Goal: Task Accomplishment & Management: Manage account settings

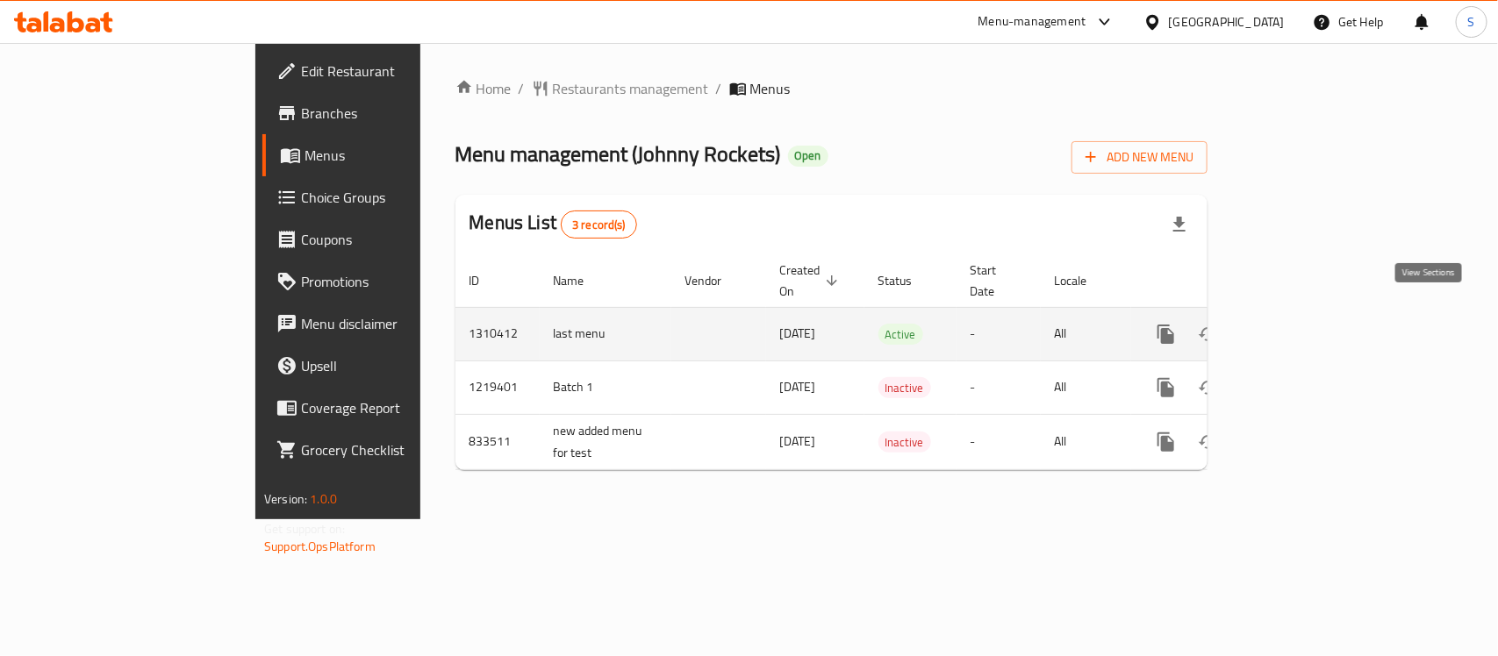
click at [1301, 326] on icon "enhanced table" at bounding box center [1293, 334] width 16 height 16
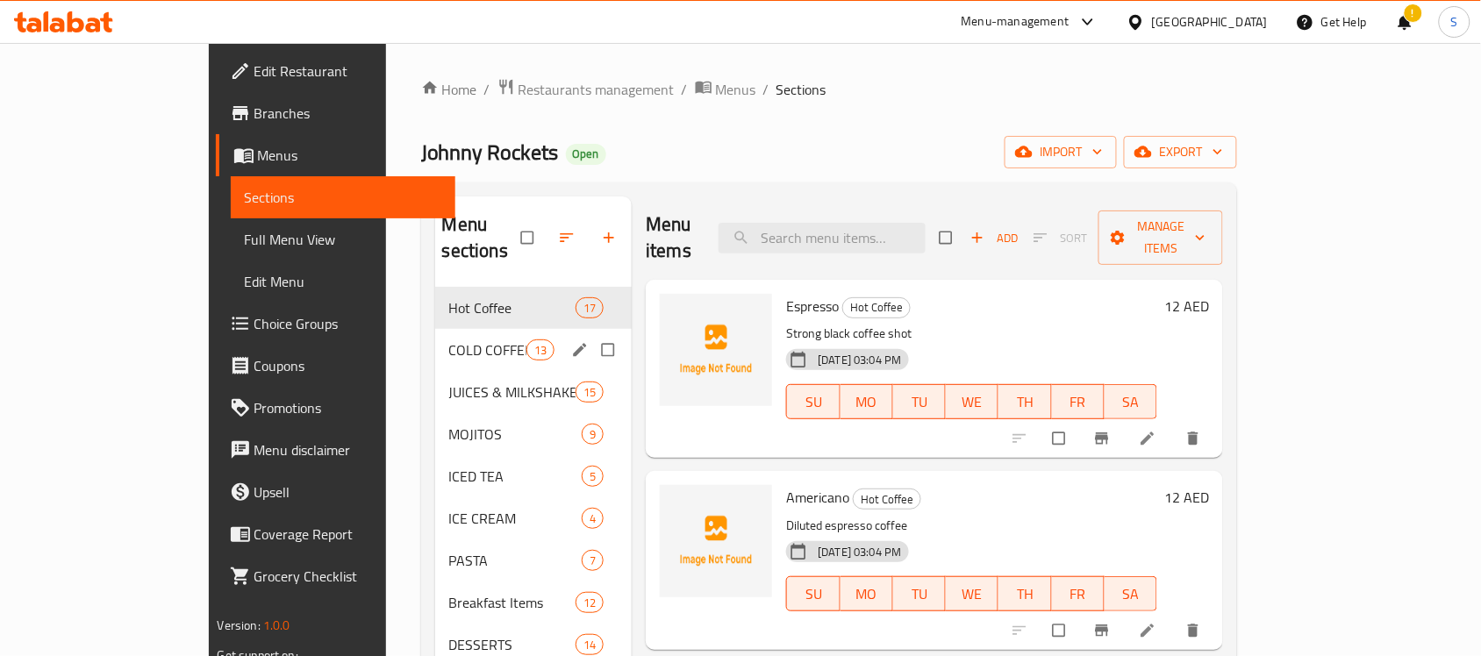
click at [449, 340] on span "COLD COFFEE" at bounding box center [487, 350] width 77 height 21
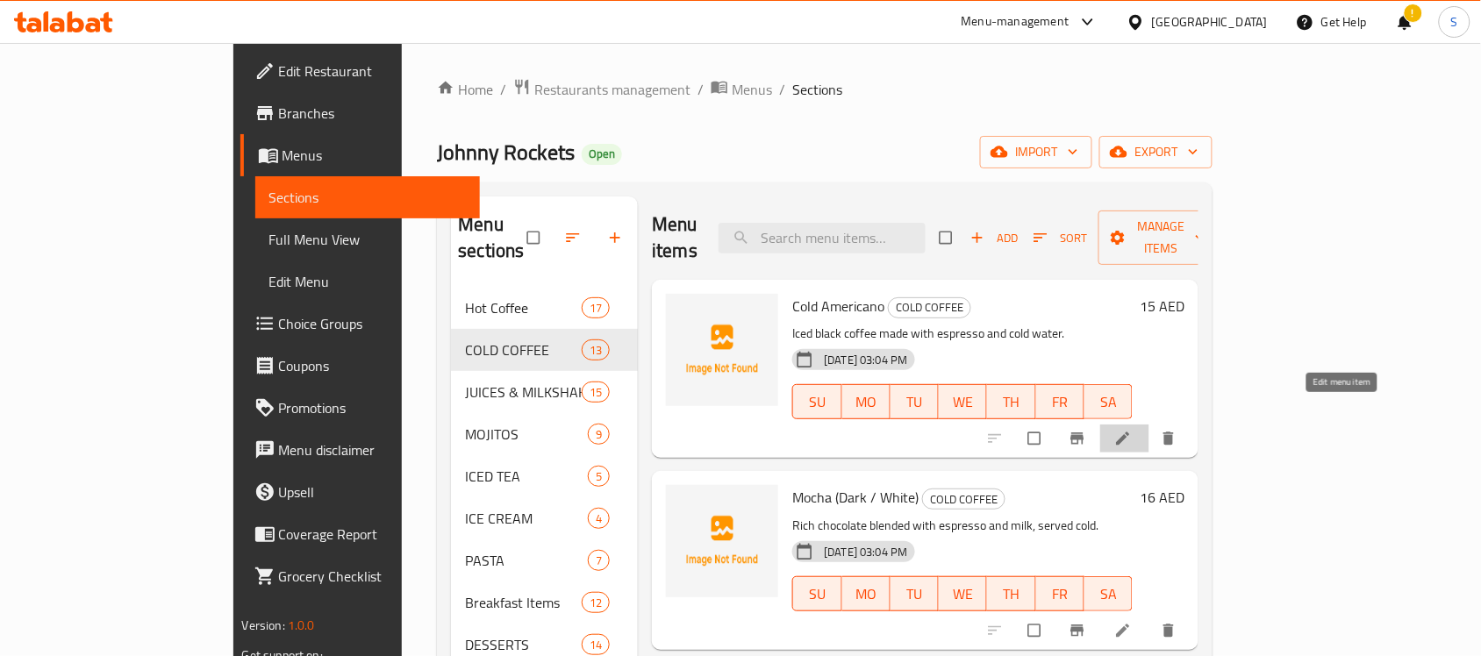
click at [1132, 430] on icon at bounding box center [1124, 439] width 18 height 18
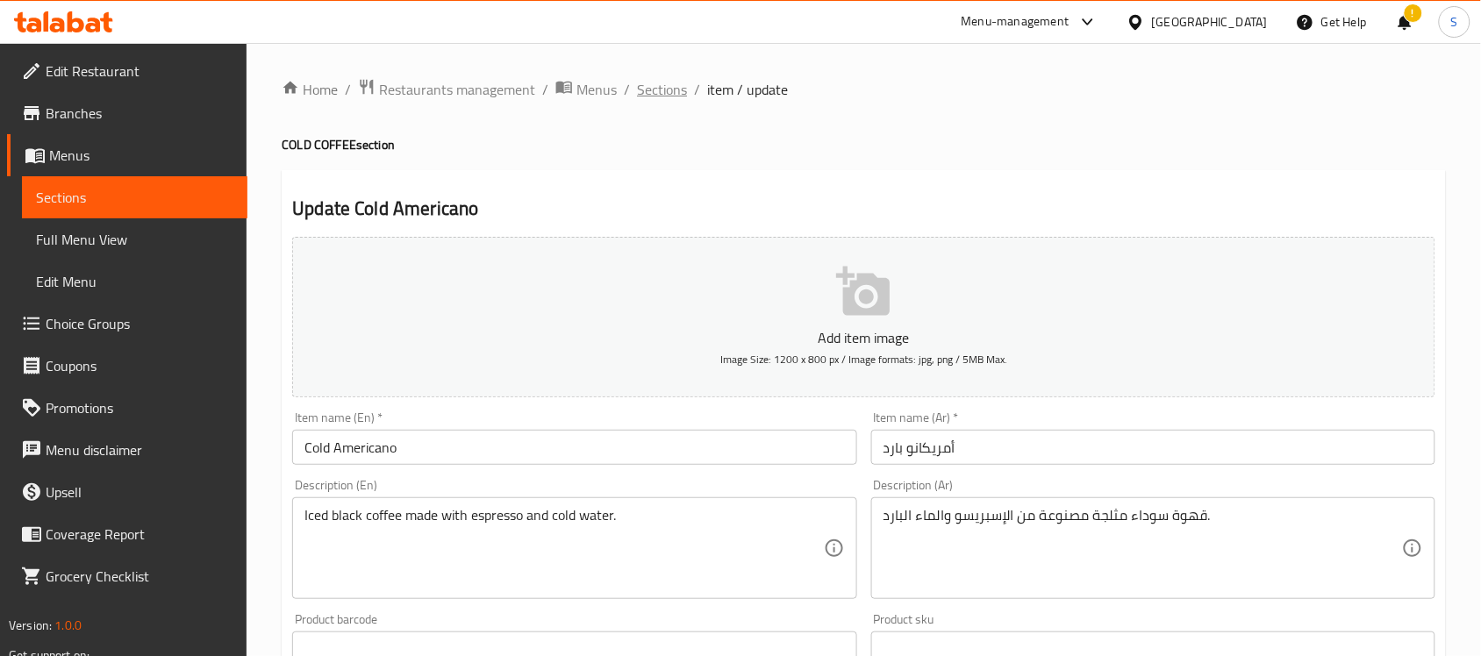
click at [663, 79] on span "Sections" at bounding box center [662, 89] width 50 height 21
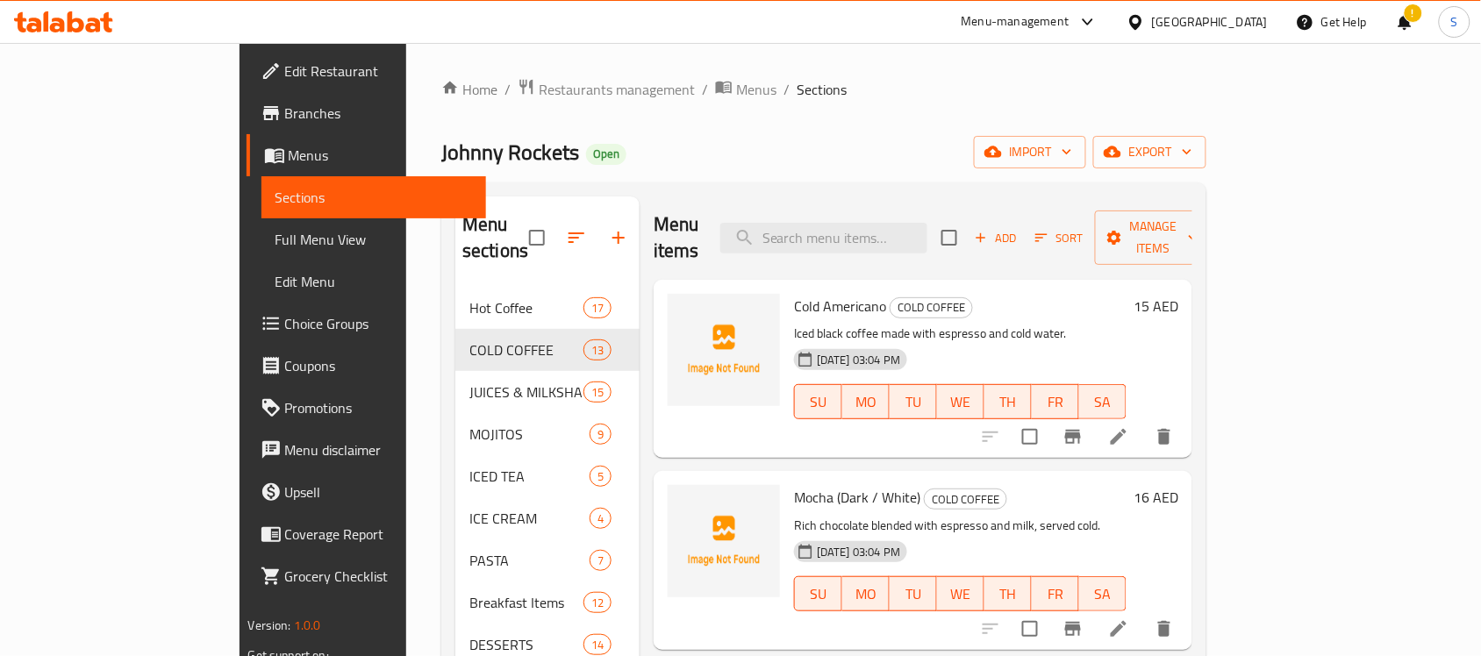
click at [1401, 24] on div "!" at bounding box center [1404, 22] width 19 height 42
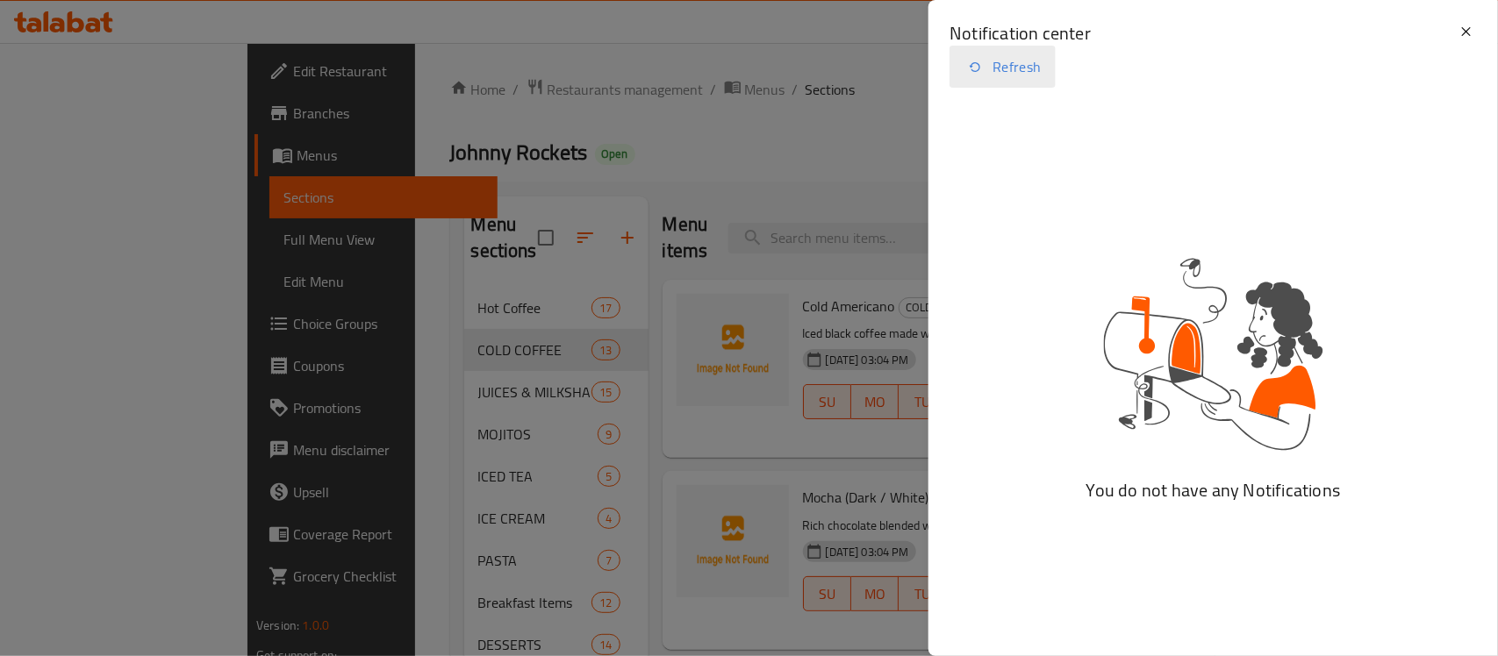
click at [1022, 64] on button "Refresh" at bounding box center [1003, 67] width 106 height 42
click at [800, 95] on div at bounding box center [749, 328] width 1498 height 656
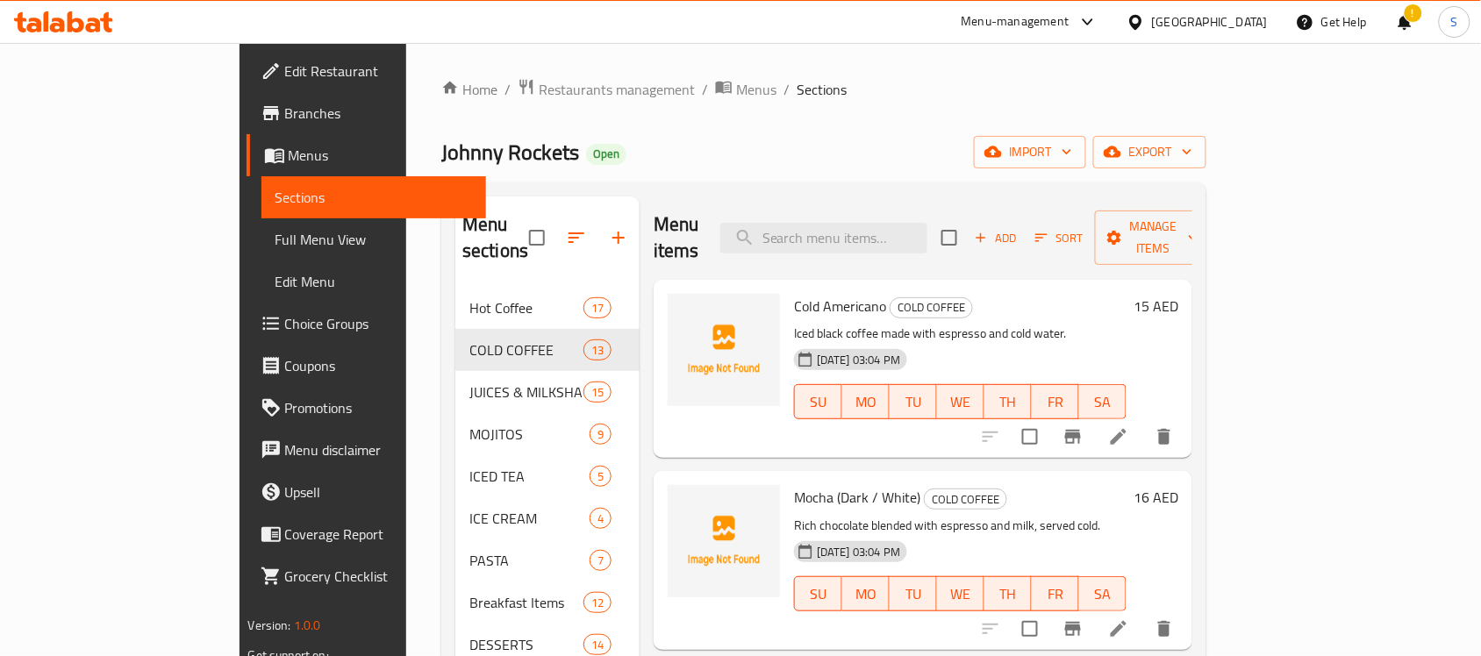
click at [1409, 22] on div "!" at bounding box center [1404, 22] width 19 height 42
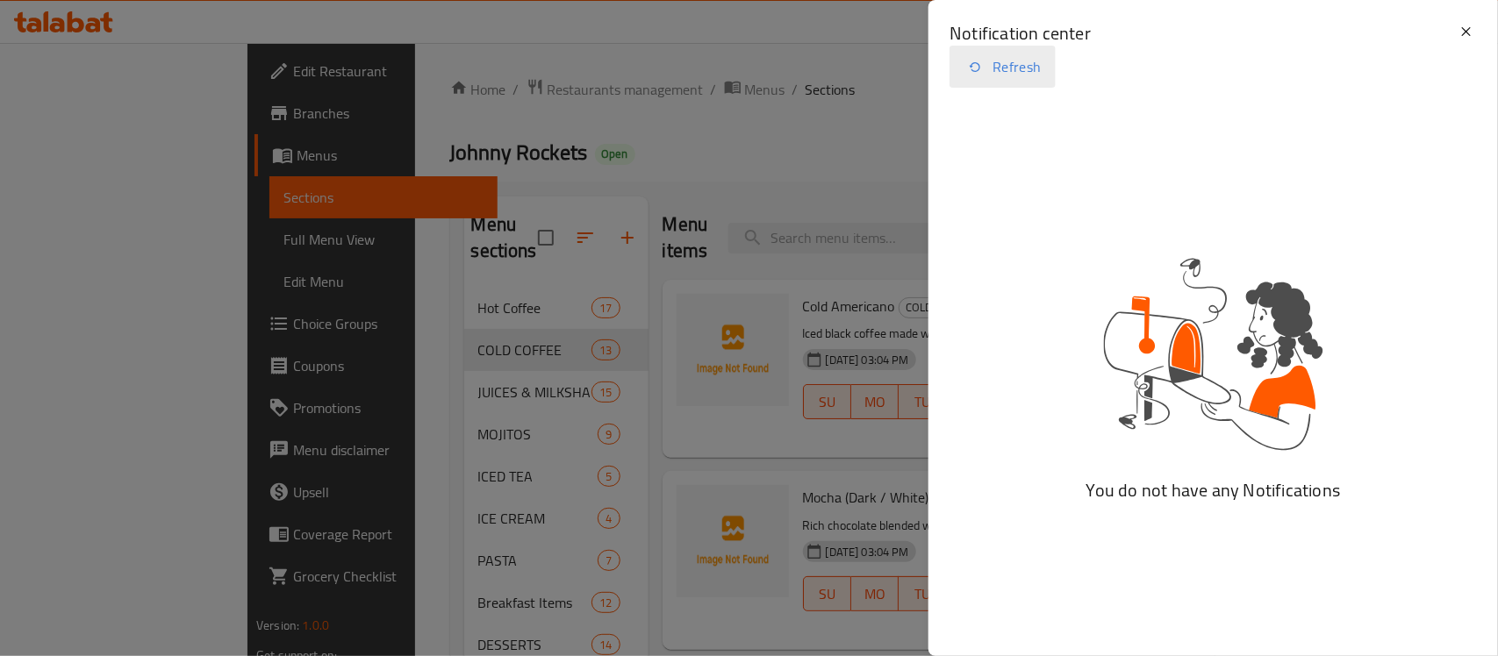
click at [1020, 68] on button "Refresh" at bounding box center [1003, 67] width 106 height 42
click at [809, 117] on div at bounding box center [749, 328] width 1498 height 656
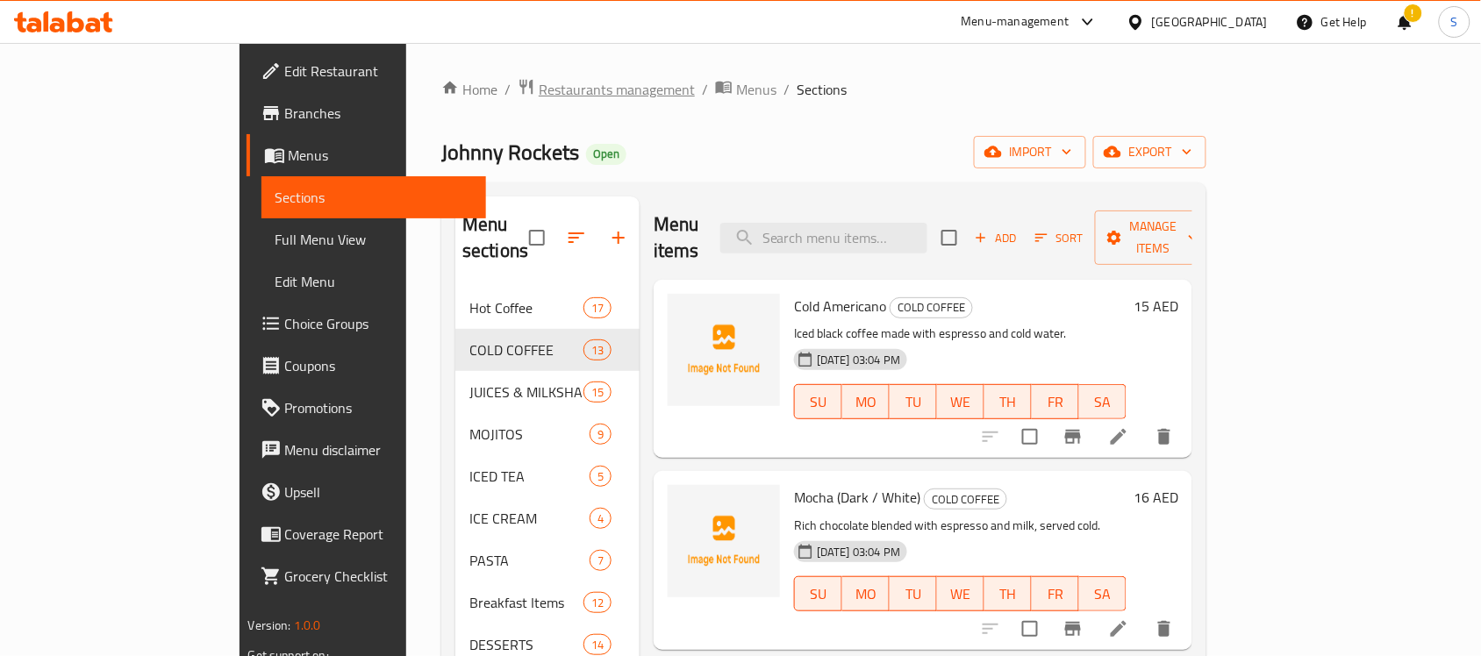
click at [539, 84] on span "Restaurants management" at bounding box center [617, 89] width 156 height 21
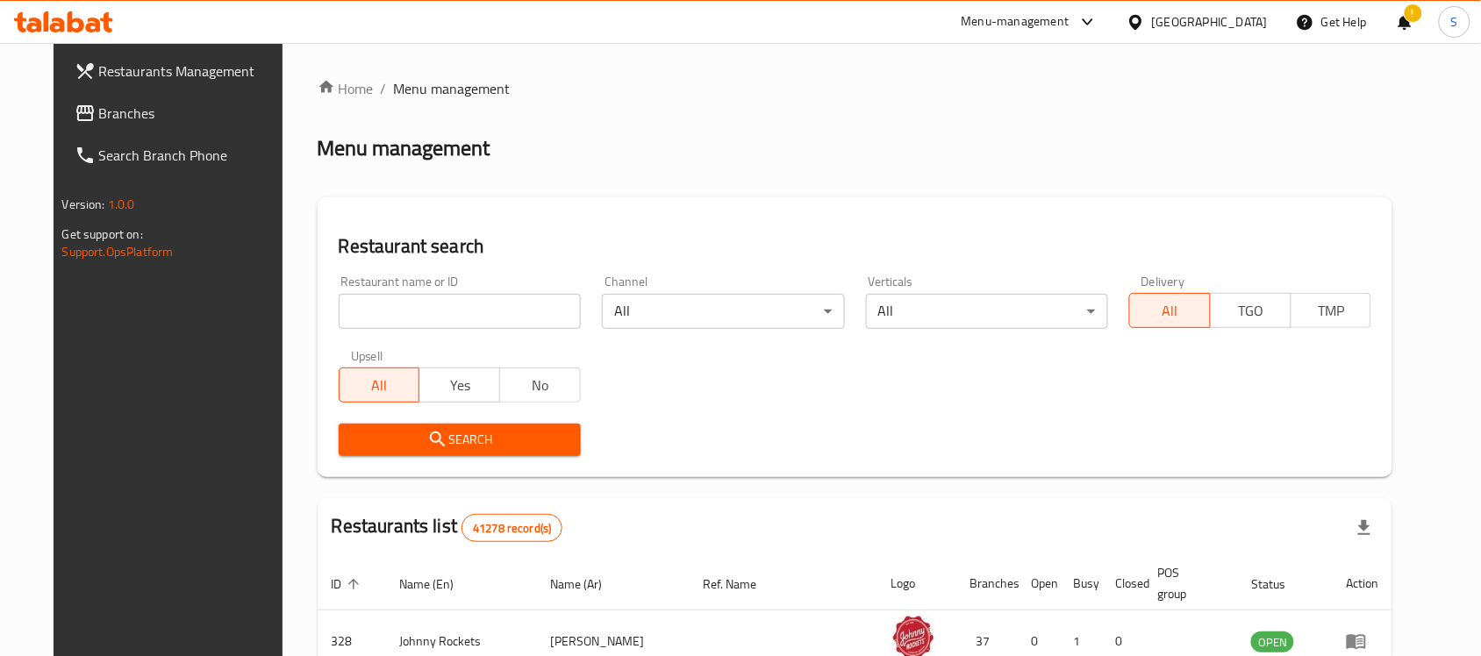
click at [1402, 22] on div "!" at bounding box center [1404, 22] width 19 height 42
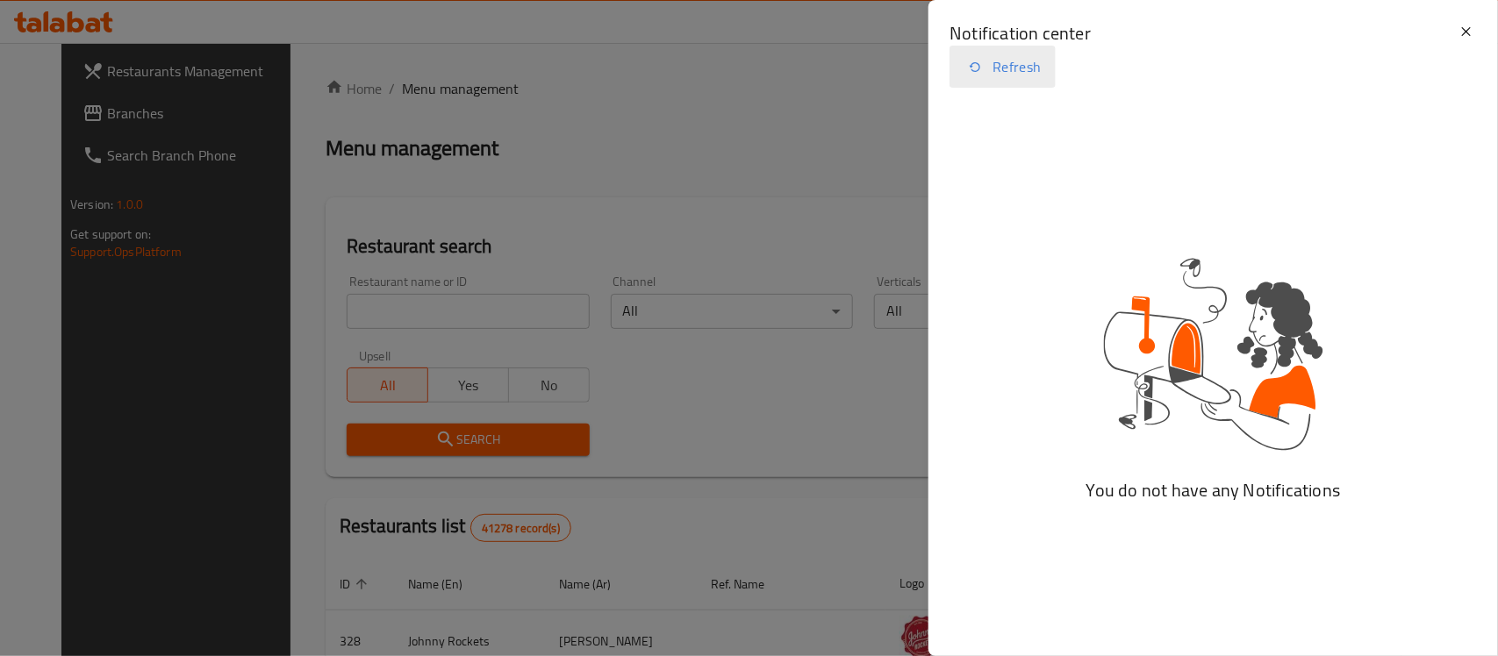
click at [1021, 58] on button "Refresh" at bounding box center [1003, 67] width 106 height 42
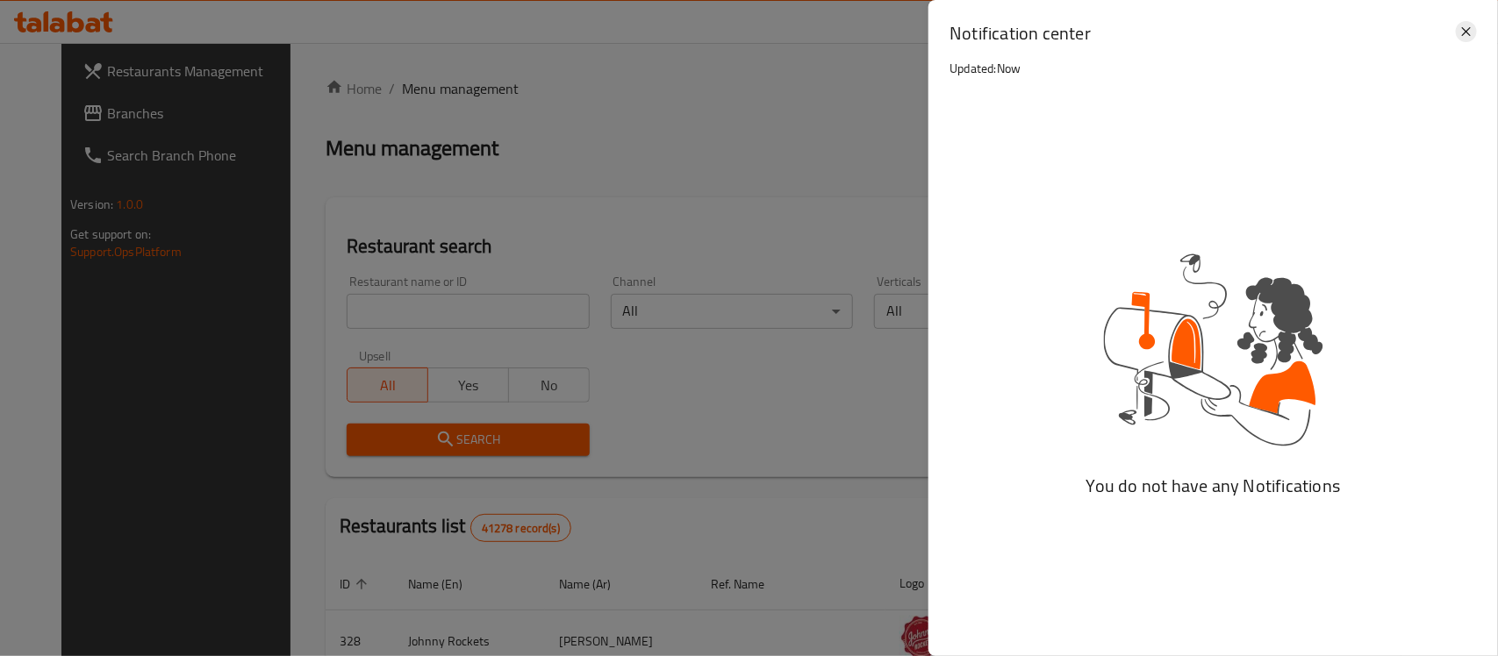
click at [1466, 27] on icon at bounding box center [1466, 31] width 21 height 21
